Goal: Task Accomplishment & Management: Use online tool/utility

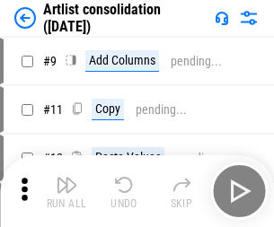
click at [67, 191] on img "button" at bounding box center [67, 185] width 22 height 22
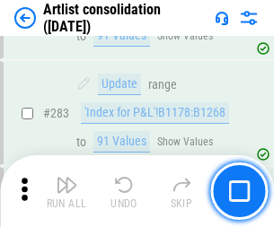
scroll to position [7436, 0]
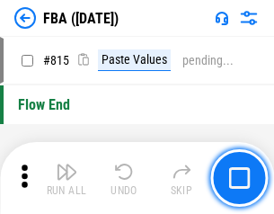
scroll to position [16096, 0]
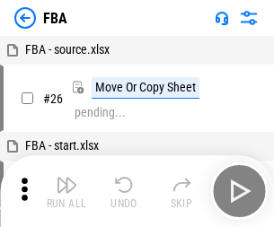
scroll to position [18, 0]
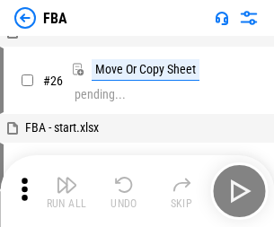
click at [67, 191] on img "button" at bounding box center [67, 185] width 22 height 22
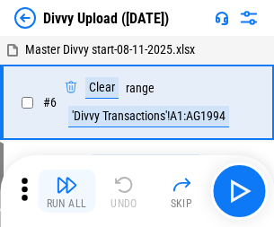
click at [67, 191] on img "button" at bounding box center [67, 185] width 22 height 22
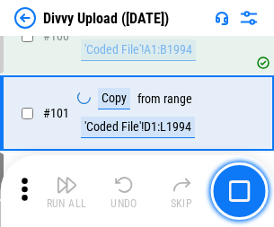
scroll to position [1504, 0]
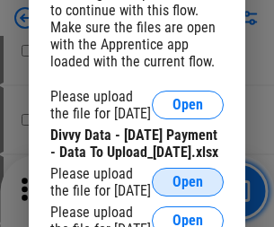
click at [188, 190] on span "Open" at bounding box center [188, 182] width 31 height 14
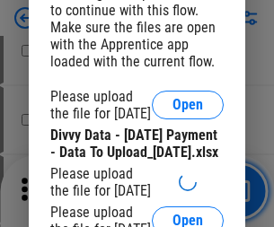
scroll to position [1652, 0]
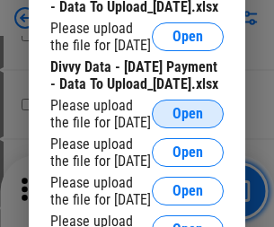
click at [188, 121] on span "Open" at bounding box center [188, 114] width 31 height 14
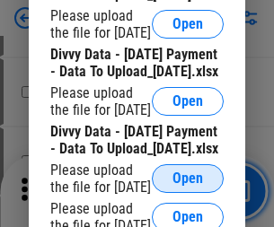
click at [188, 172] on span "Open" at bounding box center [188, 179] width 31 height 14
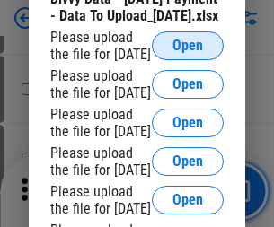
click at [188, 53] on span "Open" at bounding box center [188, 46] width 31 height 14
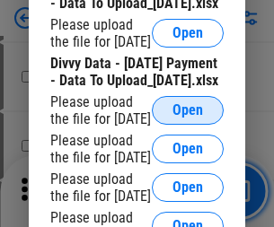
click at [188, 113] on span "Open" at bounding box center [188, 110] width 31 height 14
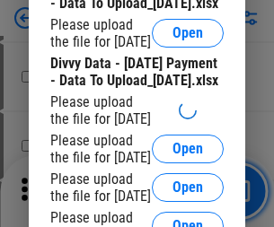
scroll to position [2309, 0]
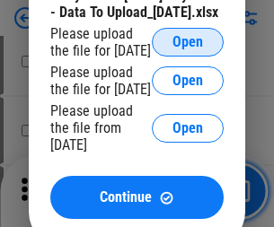
click at [188, 49] on span "Open" at bounding box center [188, 42] width 31 height 14
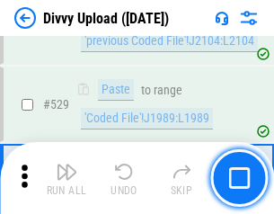
scroll to position [9287, 0]
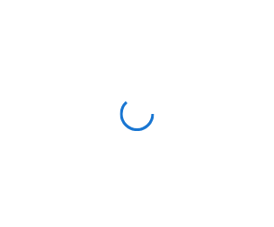
scroll to position [1504, 0]
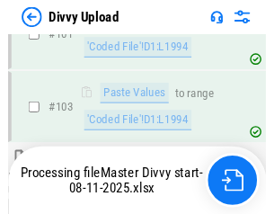
scroll to position [1985, 0]
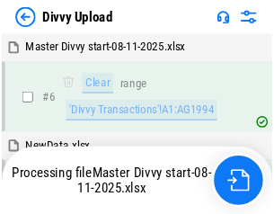
scroll to position [1504, 0]
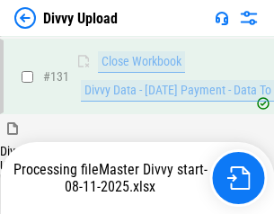
scroll to position [2460, 0]
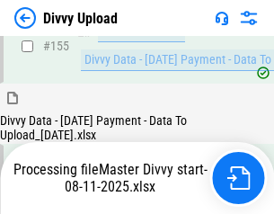
scroll to position [2935, 0]
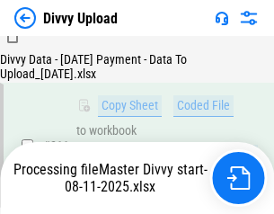
scroll to position [3884, 0]
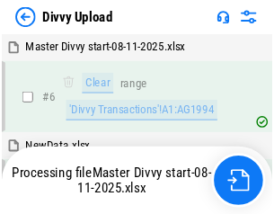
scroll to position [1504, 0]
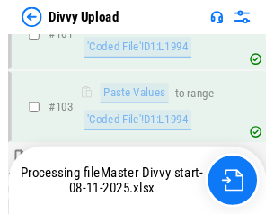
scroll to position [1985, 0]
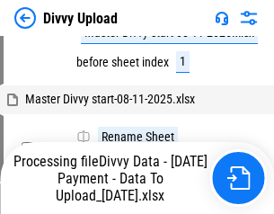
scroll to position [5783, 0]
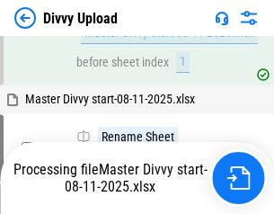
scroll to position [5783, 0]
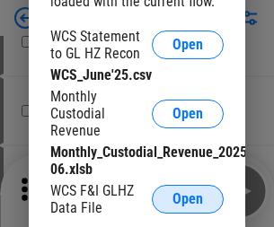
click at [188, 200] on span "Open" at bounding box center [188, 199] width 31 height 14
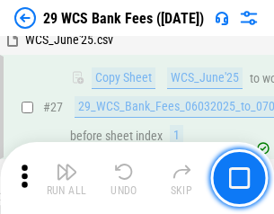
scroll to position [359, 0]
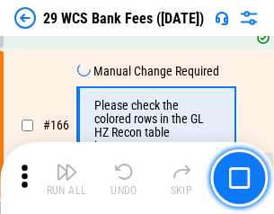
click at [67, 178] on img "button" at bounding box center [67, 172] width 22 height 22
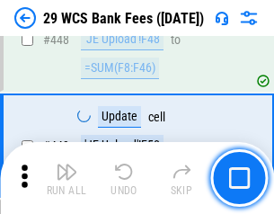
scroll to position [8706, 0]
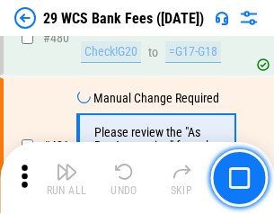
click at [67, 178] on img "button" at bounding box center [67, 172] width 22 height 22
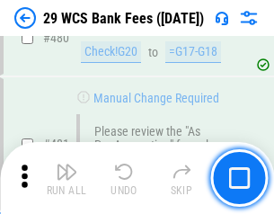
scroll to position [9271, 0]
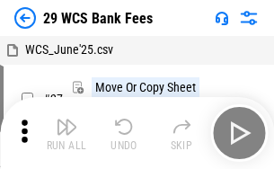
scroll to position [32, 0]
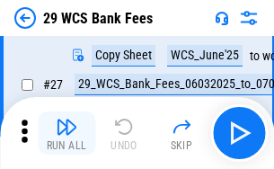
click at [67, 133] on img "button" at bounding box center [67, 127] width 22 height 22
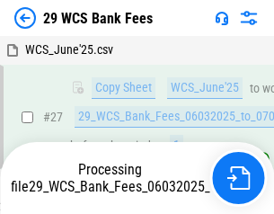
scroll to position [359, 0]
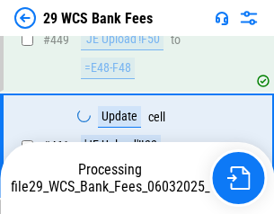
scroll to position [8946, 0]
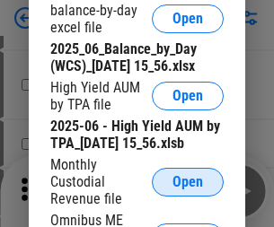
click at [188, 190] on span "Open" at bounding box center [188, 182] width 31 height 14
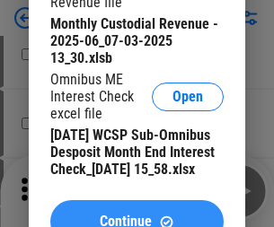
click at [137, 215] on span "Continue" at bounding box center [126, 222] width 52 height 14
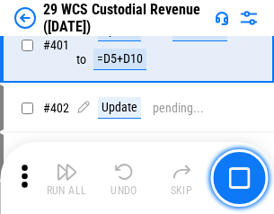
scroll to position [8328, 0]
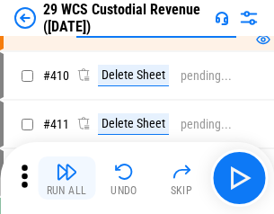
click at [67, 178] on img "button" at bounding box center [67, 172] width 22 height 22
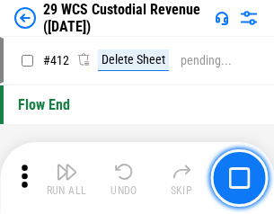
scroll to position [8587, 0]
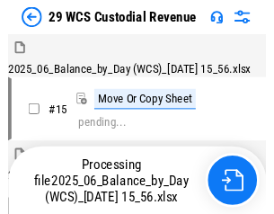
scroll to position [43, 0]
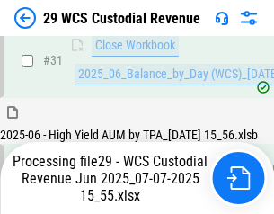
scroll to position [923, 0]
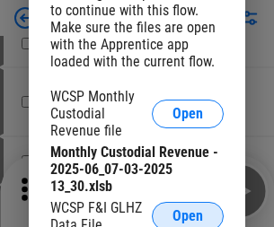
click at [188, 213] on span "Open" at bounding box center [188, 216] width 31 height 14
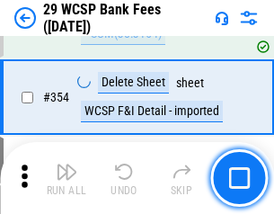
scroll to position [5977, 0]
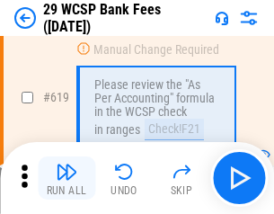
click at [67, 178] on img "button" at bounding box center [67, 172] width 22 height 22
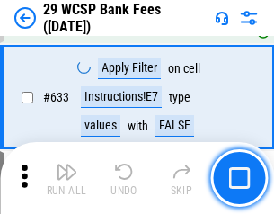
scroll to position [10363, 0]
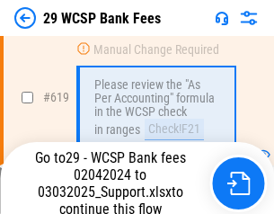
scroll to position [10011, 0]
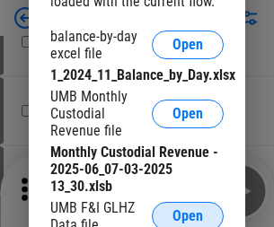
click at [188, 213] on span "Open" at bounding box center [188, 216] width 31 height 14
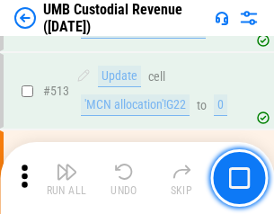
scroll to position [8697, 0]
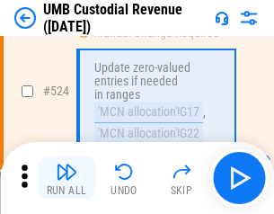
click at [67, 178] on img "button" at bounding box center [67, 172] width 22 height 22
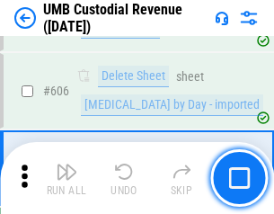
scroll to position [10379, 0]
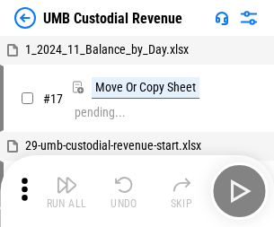
click at [67, 191] on img "button" at bounding box center [67, 185] width 22 height 22
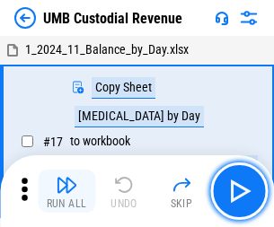
scroll to position [13, 0]
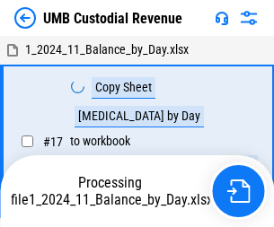
scroll to position [13, 0]
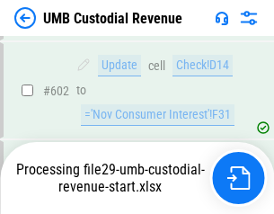
scroll to position [10260, 0]
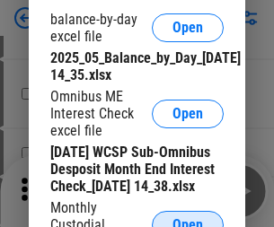
click at [188, 218] on span "Open" at bounding box center [188, 225] width 31 height 14
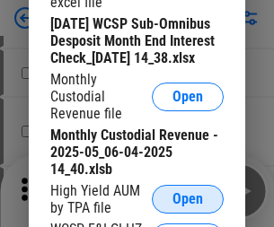
click at [188, 207] on span "Open" at bounding box center [188, 199] width 31 height 14
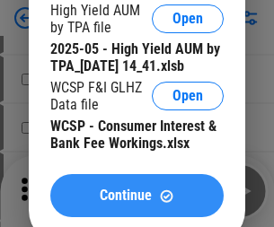
click at [137, 203] on span "Continue" at bounding box center [126, 196] width 52 height 14
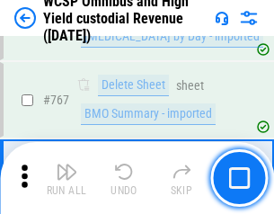
scroll to position [14651, 0]
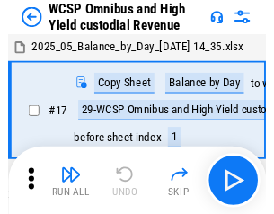
scroll to position [10, 0]
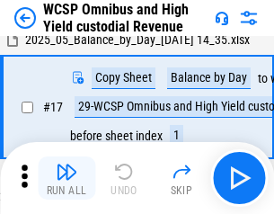
click at [67, 178] on img "button" at bounding box center [67, 172] width 22 height 22
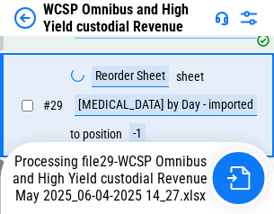
scroll to position [374, 0]
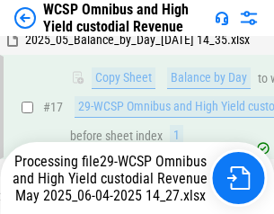
scroll to position [374, 0]
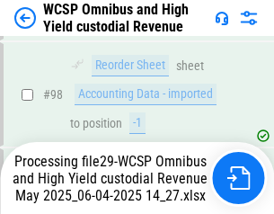
scroll to position [2269, 0]
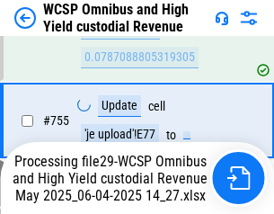
scroll to position [14610, 0]
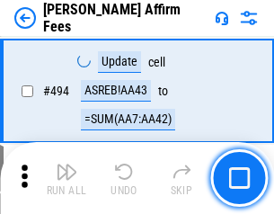
scroll to position [4889, 0]
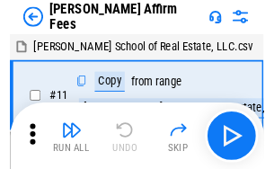
scroll to position [18, 0]
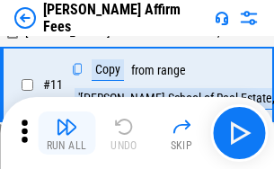
click at [67, 133] on img "button" at bounding box center [67, 127] width 22 height 22
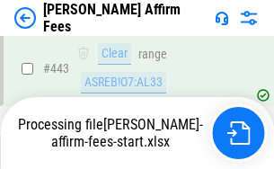
scroll to position [4716, 0]
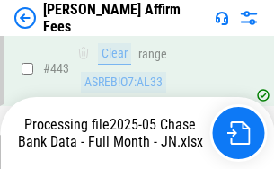
scroll to position [4742, 0]
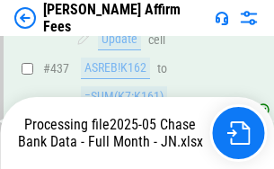
scroll to position [4716, 0]
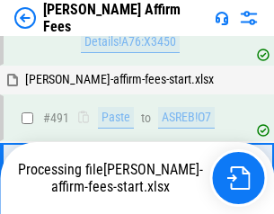
scroll to position [4797, 0]
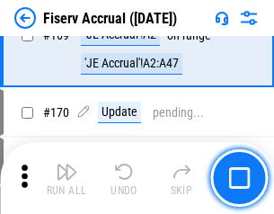
scroll to position [3978, 0]
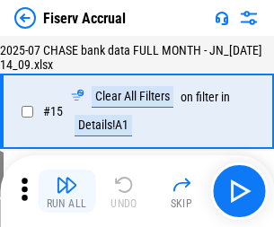
click at [67, 191] on img "button" at bounding box center [67, 185] width 22 height 22
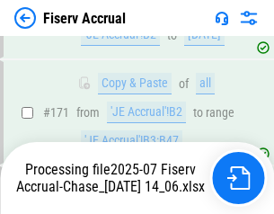
scroll to position [4974, 0]
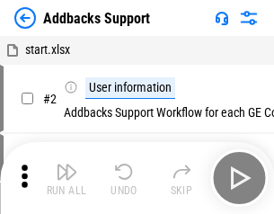
click at [67, 178] on img "button" at bounding box center [67, 172] width 22 height 22
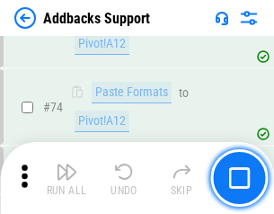
scroll to position [1309, 0]
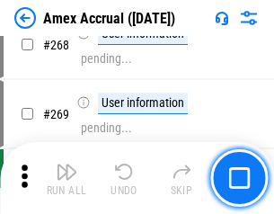
scroll to position [5266, 0]
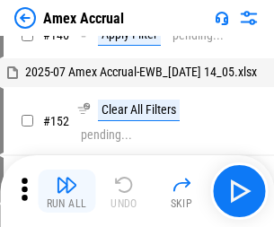
click at [67, 191] on img "button" at bounding box center [67, 185] width 22 height 22
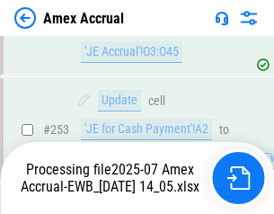
scroll to position [5357, 0]
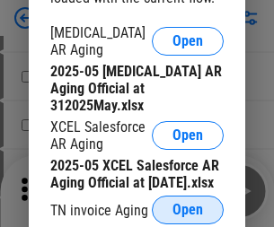
click at [188, 205] on span "Open" at bounding box center [188, 210] width 31 height 14
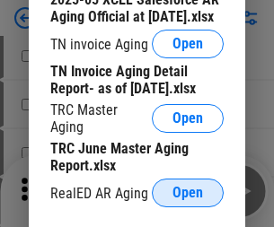
click at [188, 188] on span "Open" at bounding box center [188, 193] width 31 height 14
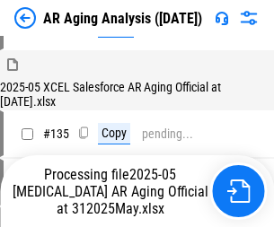
scroll to position [685, 0]
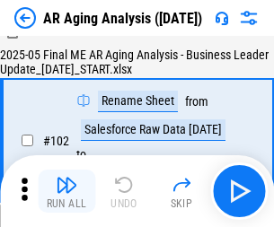
click at [67, 191] on img "button" at bounding box center [67, 185] width 22 height 22
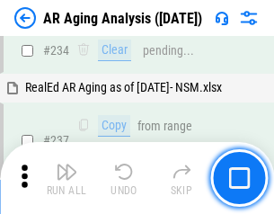
scroll to position [2787, 0]
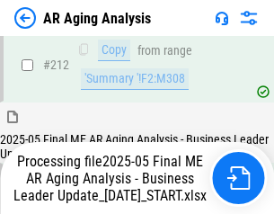
scroll to position [2766, 0]
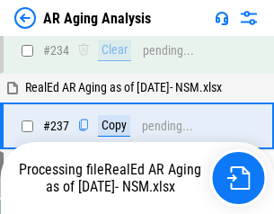
scroll to position [2841, 0]
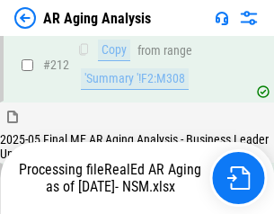
scroll to position [2689, 0]
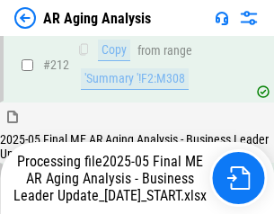
scroll to position [2766, 0]
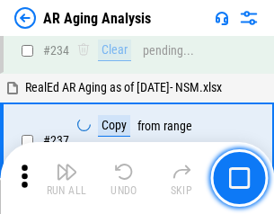
scroll to position [2766, 0]
